Goal: Information Seeking & Learning: Learn about a topic

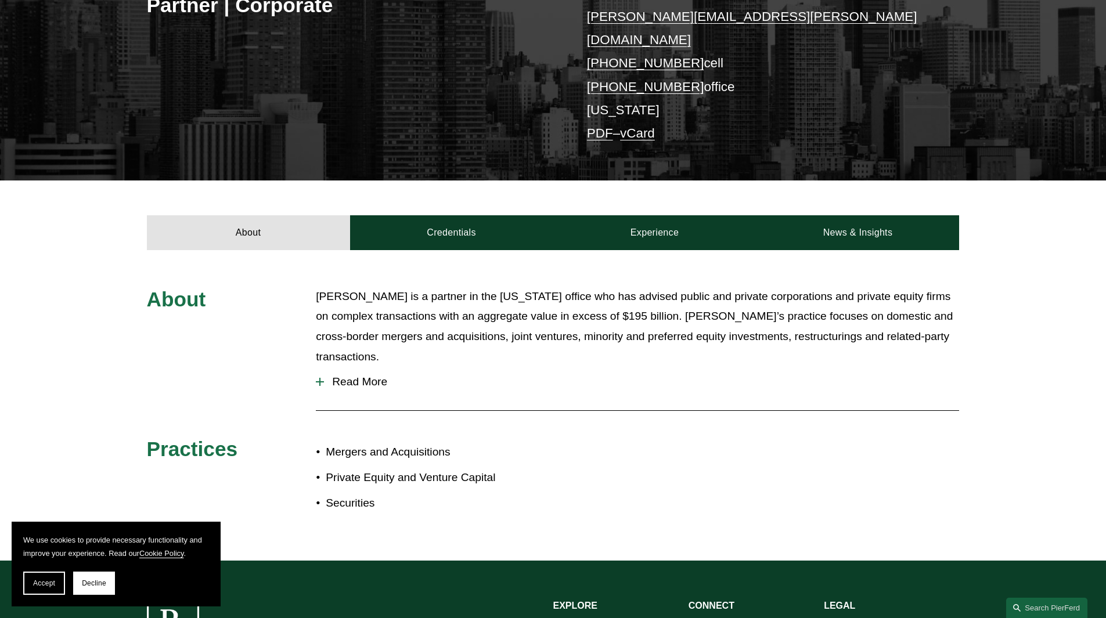
scroll to position [250, 0]
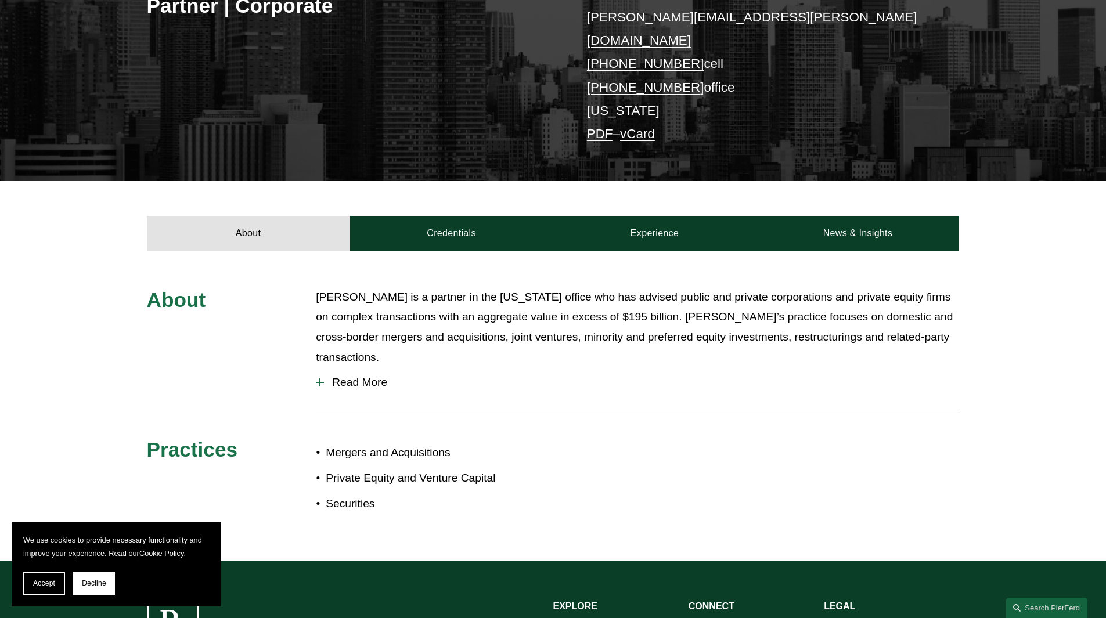
click at [356, 376] on span "Read More" at bounding box center [641, 382] width 635 height 13
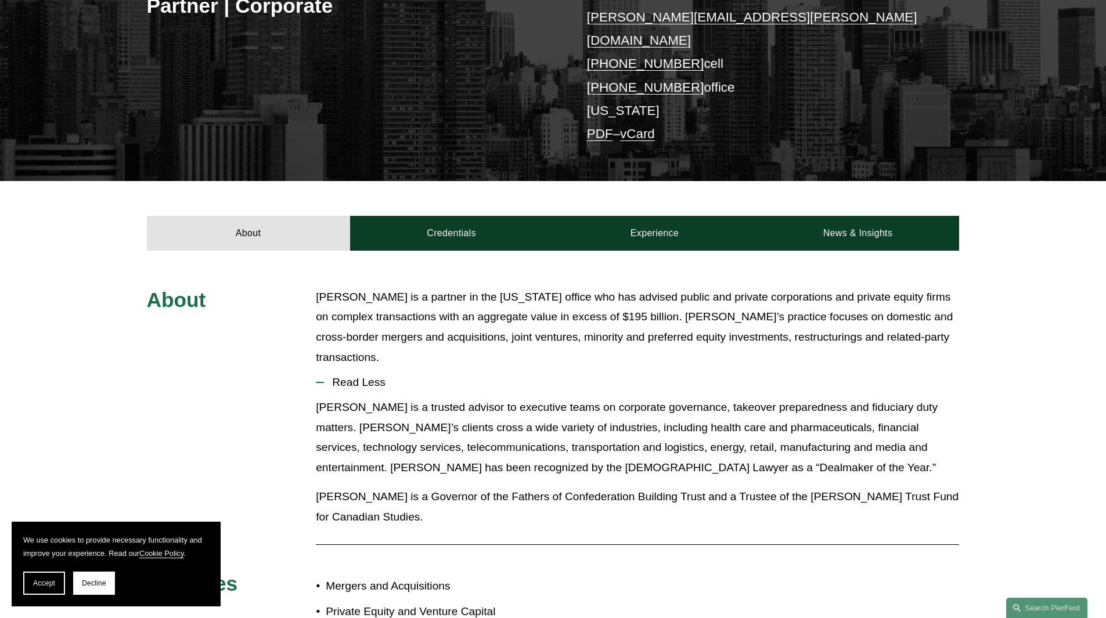
click at [672, 196] on div "About Credentials Experience News & Insights" at bounding box center [553, 216] width 1106 height 70
click at [675, 216] on link "Experience" at bounding box center [654, 233] width 203 height 35
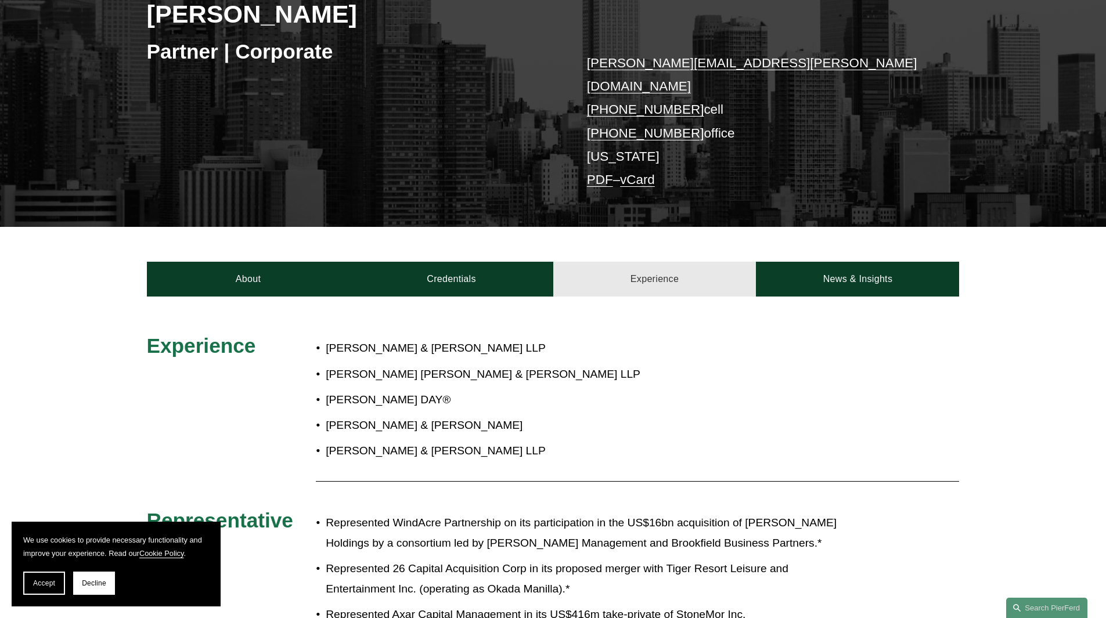
scroll to position [0, 0]
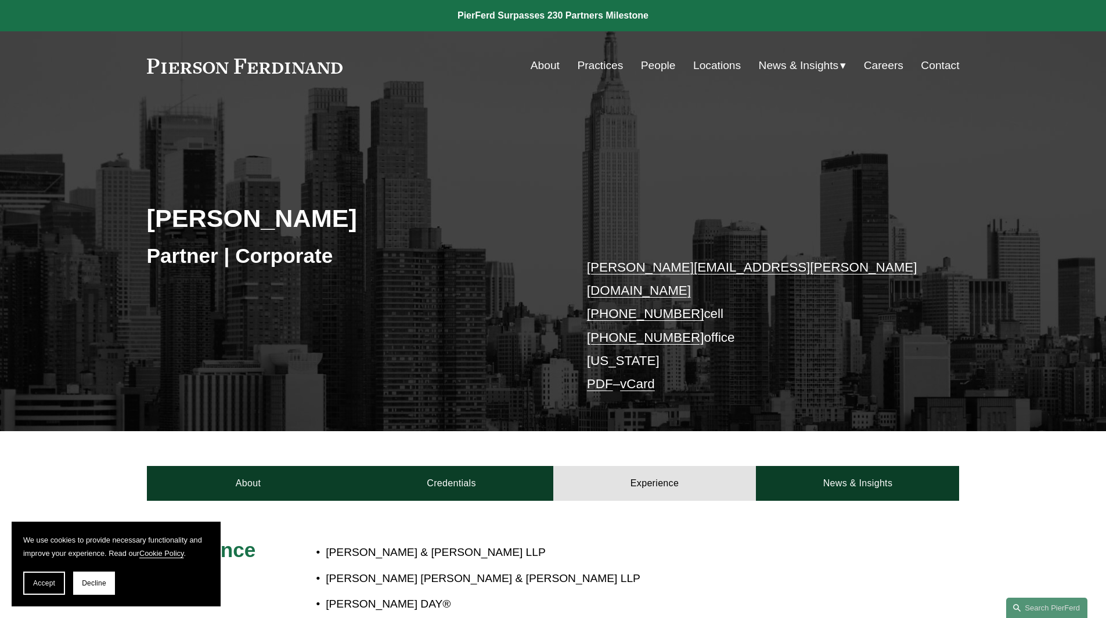
click at [252, 231] on h2 "[PERSON_NAME]" at bounding box center [350, 218] width 406 height 30
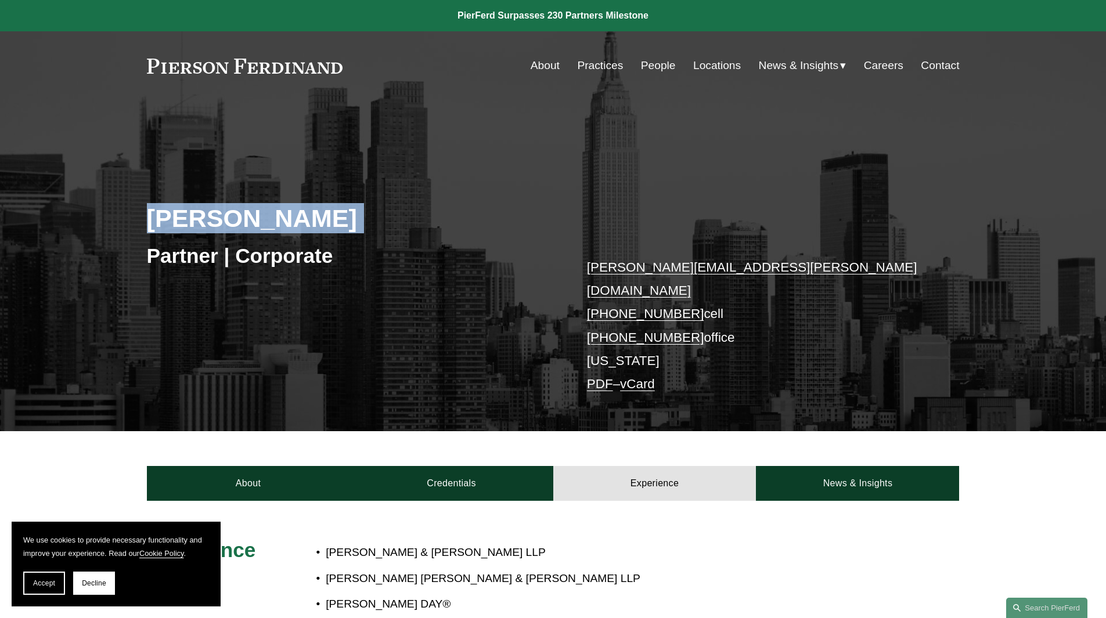
click at [252, 231] on h2 "[PERSON_NAME]" at bounding box center [350, 218] width 406 height 30
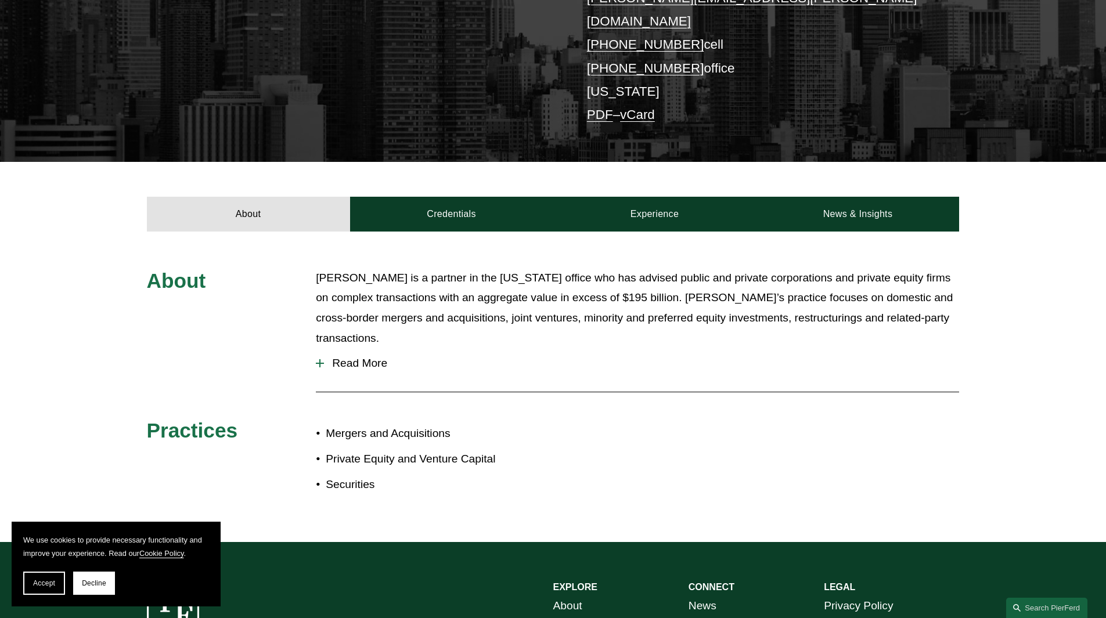
scroll to position [333, 0]
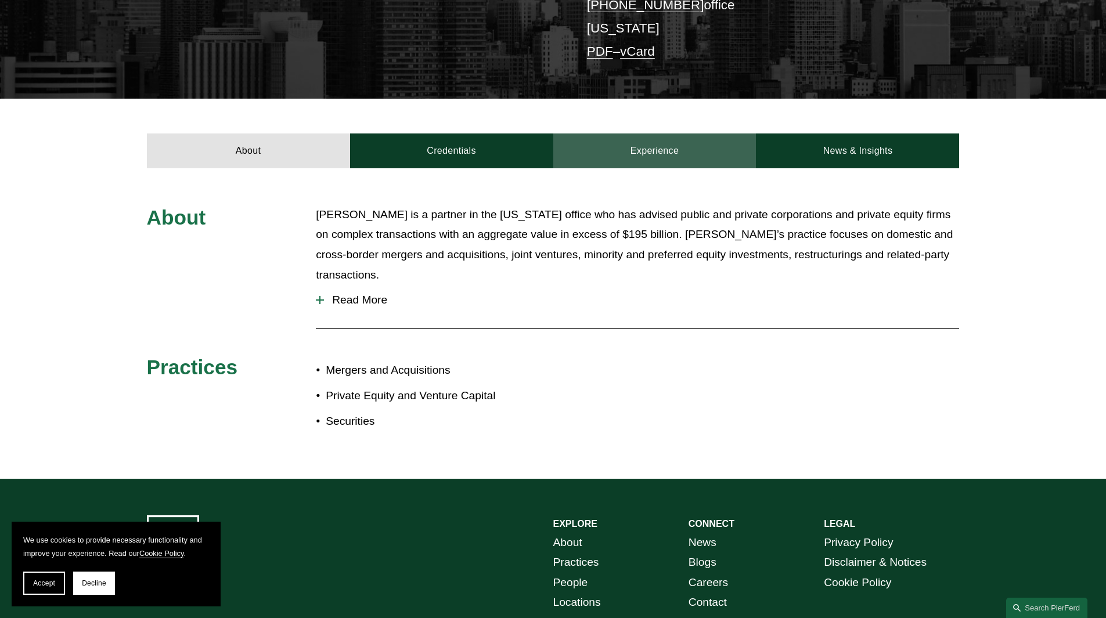
click at [683, 134] on link "Experience" at bounding box center [654, 151] width 203 height 35
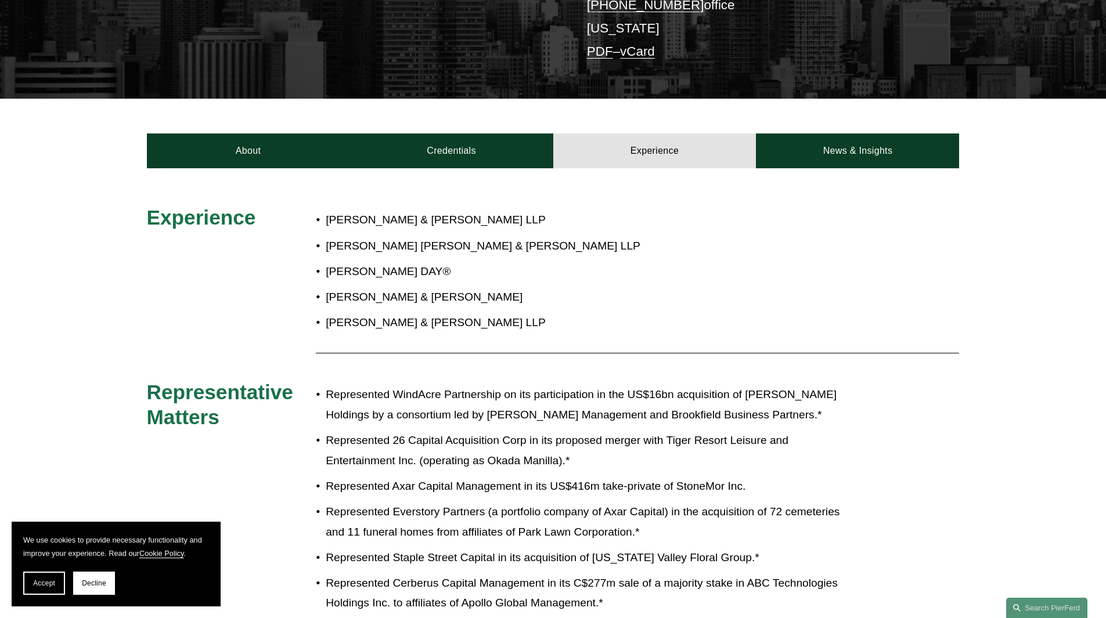
scroll to position [1034, 0]
